Goal: Complete application form

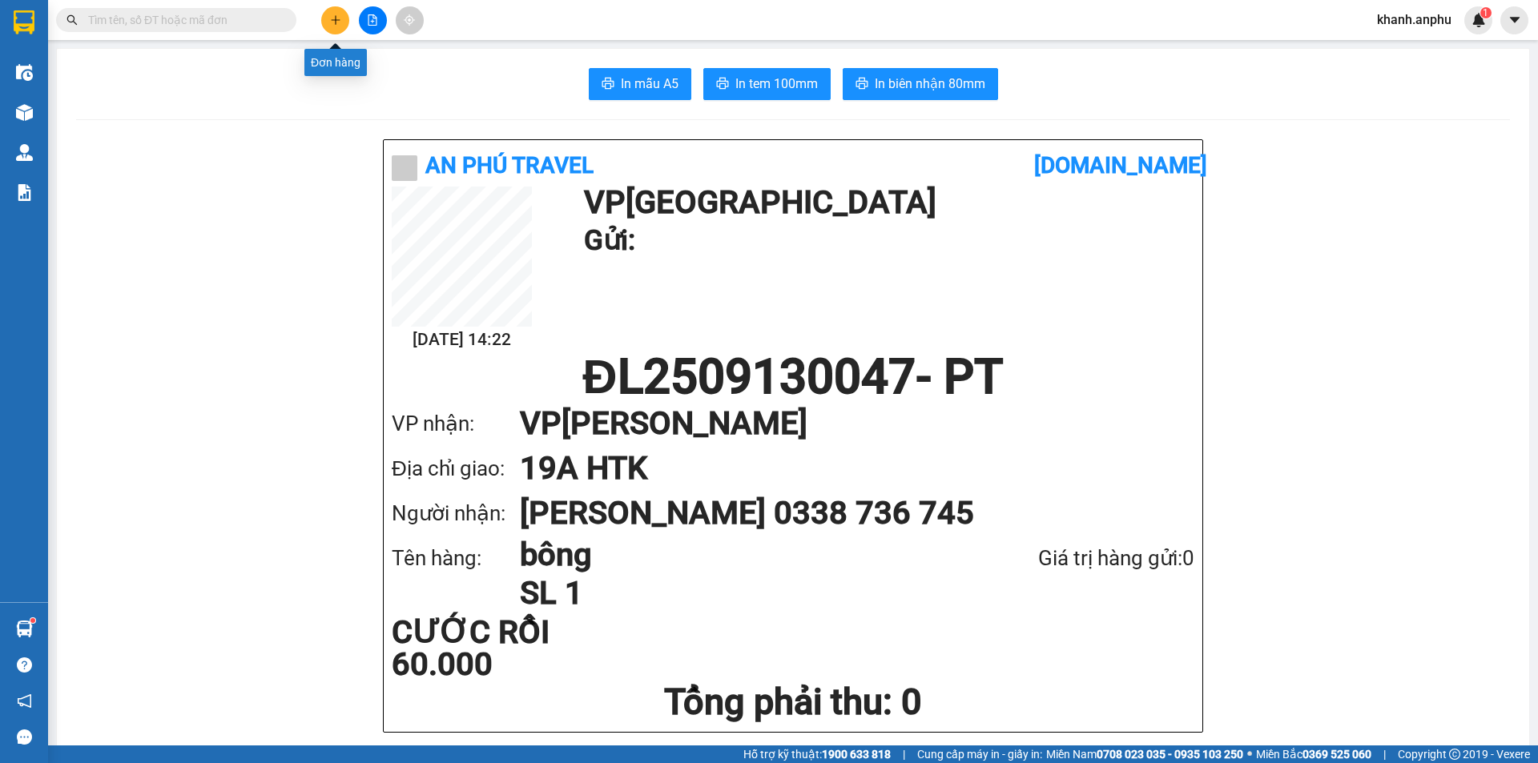
click at [332, 26] on button at bounding box center [335, 20] width 28 height 28
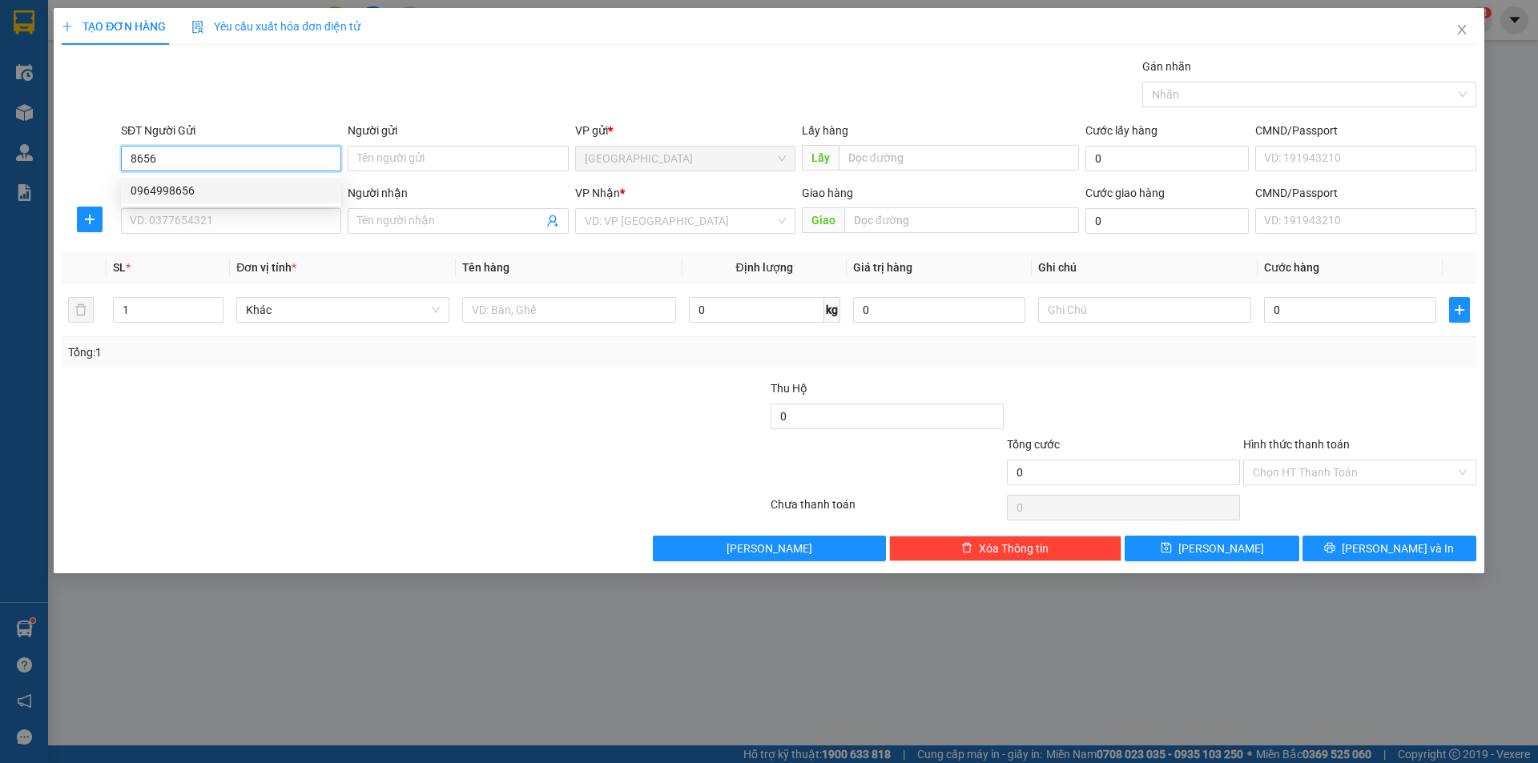
click at [198, 191] on div "0964998656" at bounding box center [231, 191] width 201 height 18
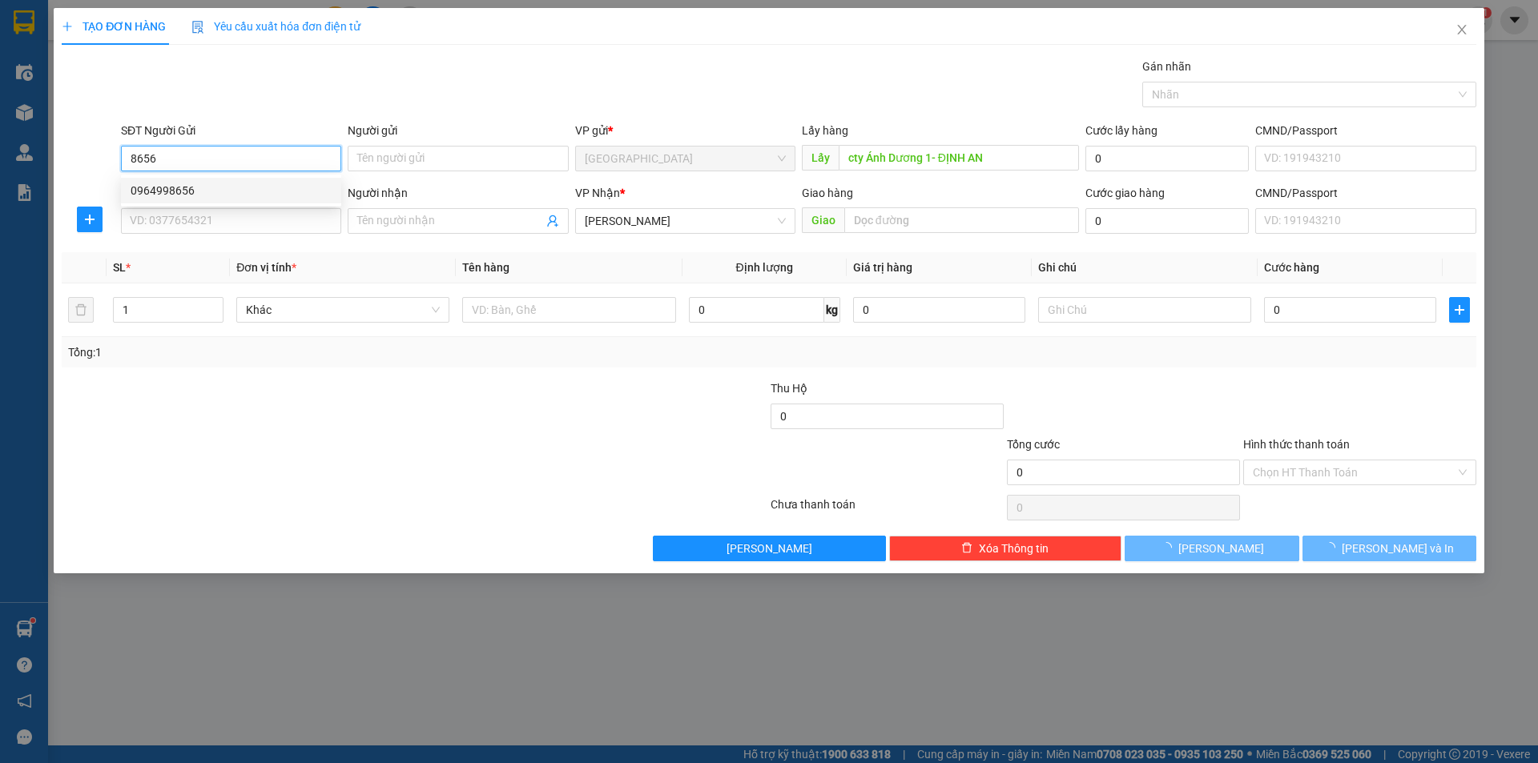
type input "0964998656"
type input "cty Ánh Dương 1- ĐỊNH AN"
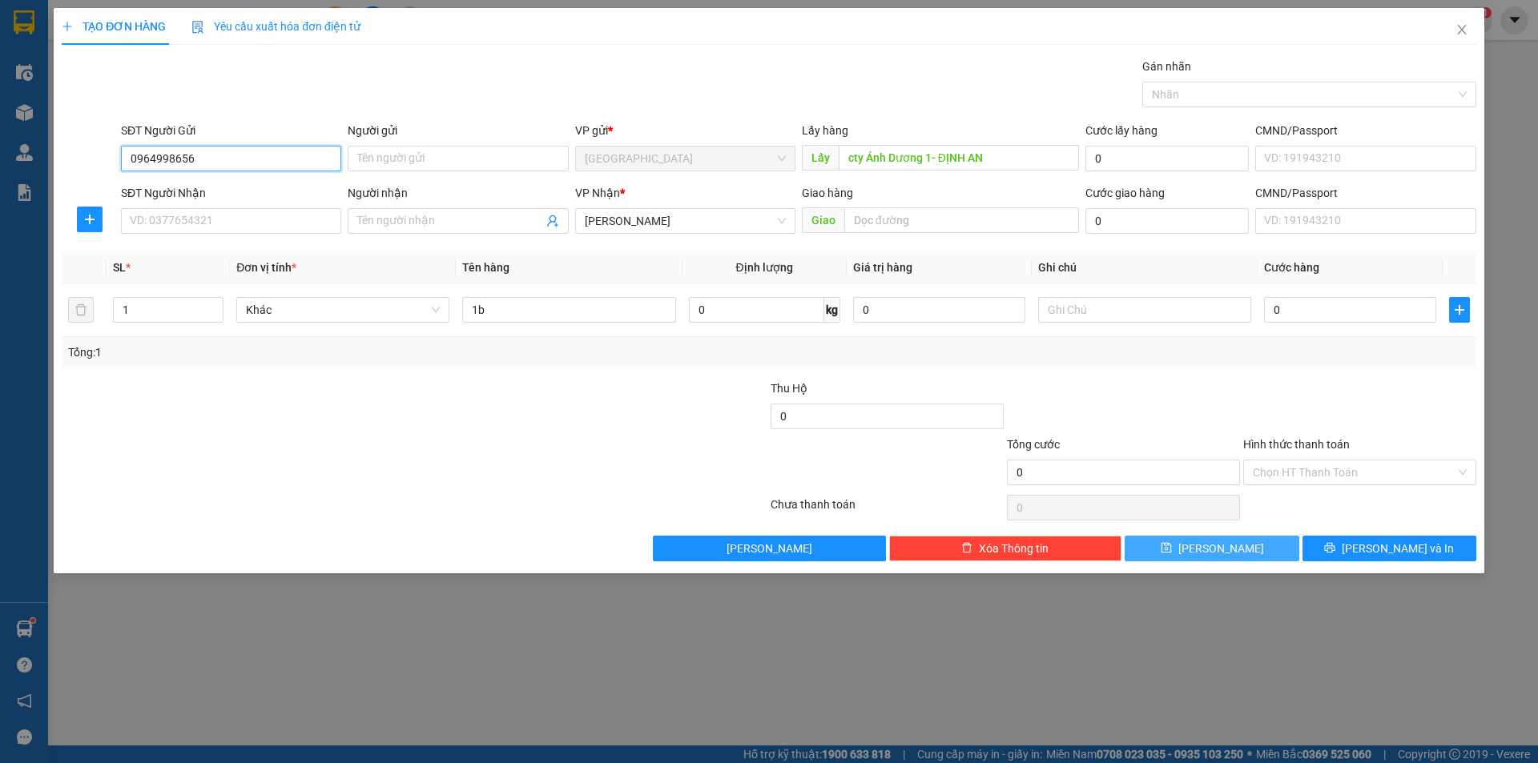
type input "0964998656"
click at [1183, 552] on button "[PERSON_NAME]" at bounding box center [1212, 549] width 174 height 26
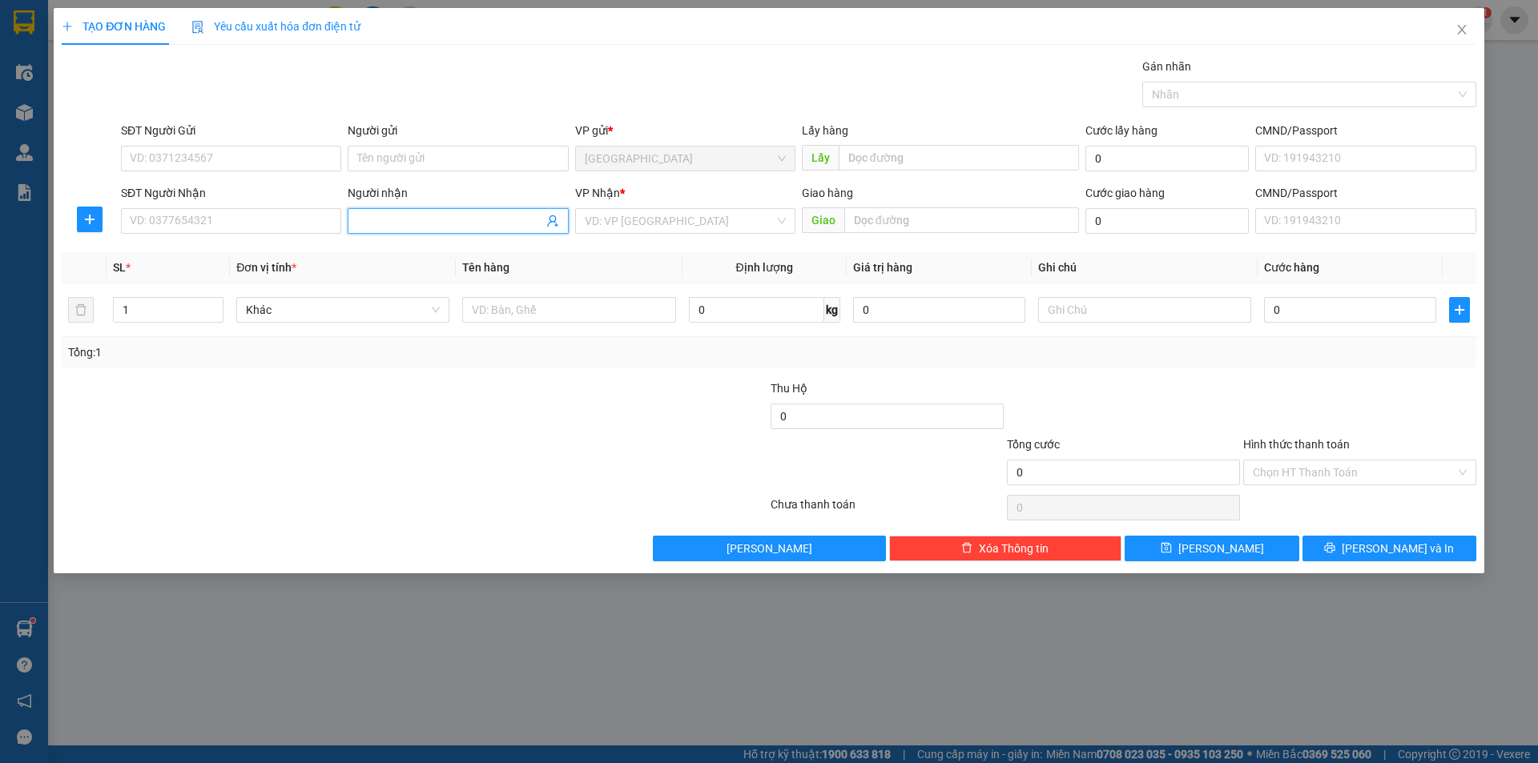
click at [416, 217] on input "Người nhận" at bounding box center [449, 221] width 185 height 18
